Goal: Navigation & Orientation: Find specific page/section

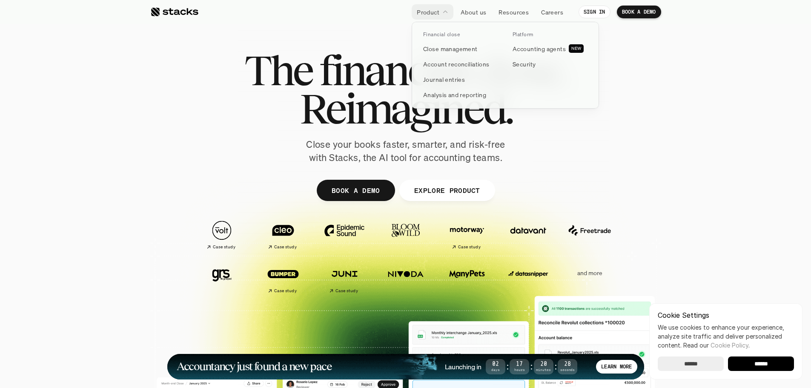
click at [442, 34] on p "Financial close" at bounding box center [441, 34] width 37 height 6
click at [443, 52] on p "Close management" at bounding box center [450, 48] width 54 height 9
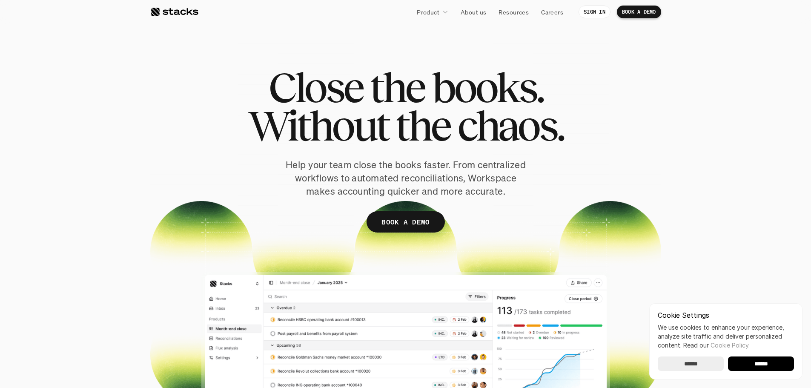
click at [186, 15] on div at bounding box center [174, 12] width 48 height 10
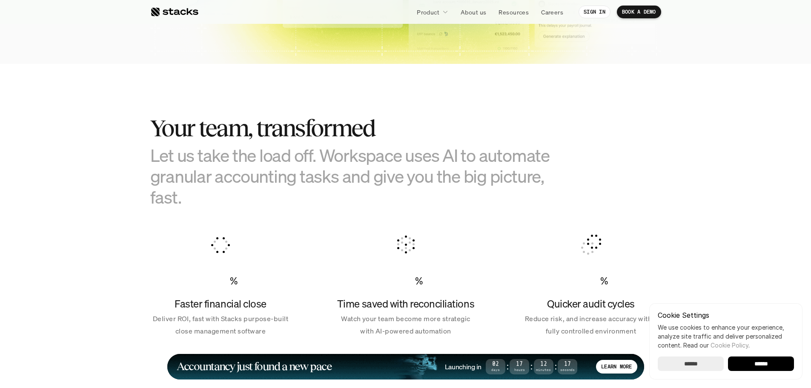
scroll to position [418, 0]
